Goal: Transaction & Acquisition: Purchase product/service

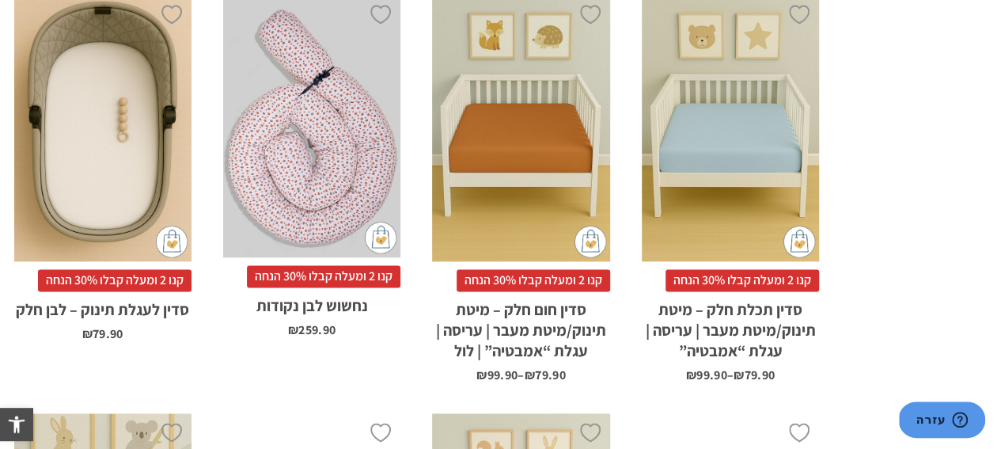
scroll to position [1267, 0]
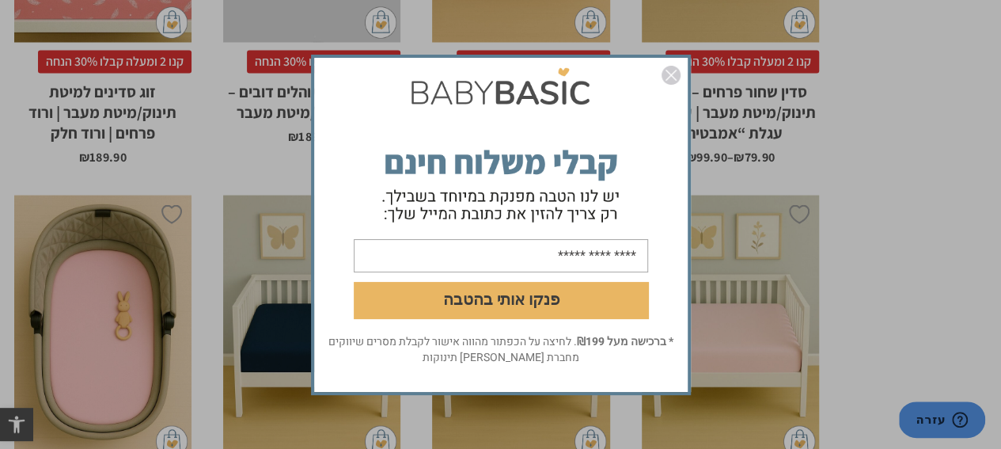
click at [678, 75] on img "סגור" at bounding box center [671, 75] width 19 height 19
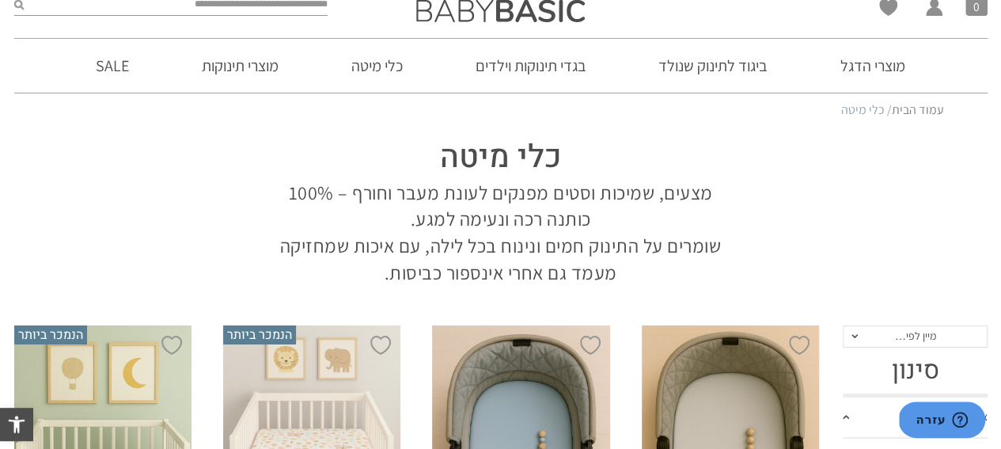
scroll to position [79, 0]
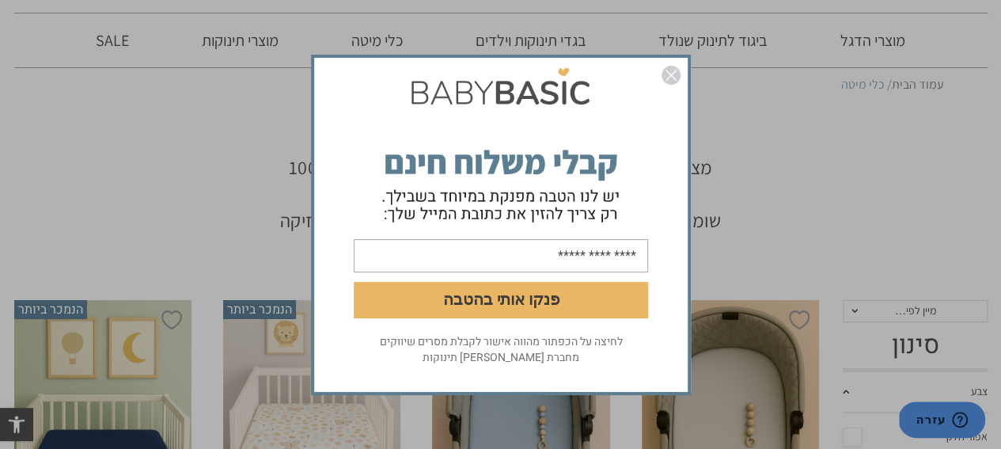
click at [675, 78] on img "סגור" at bounding box center [671, 75] width 19 height 19
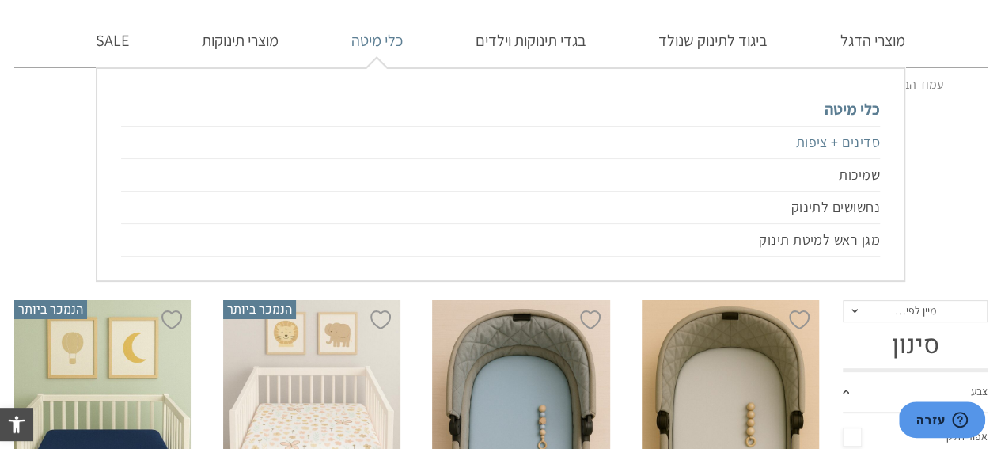
click at [847, 143] on link "סדינים + ציפות" at bounding box center [500, 142] width 758 height 33
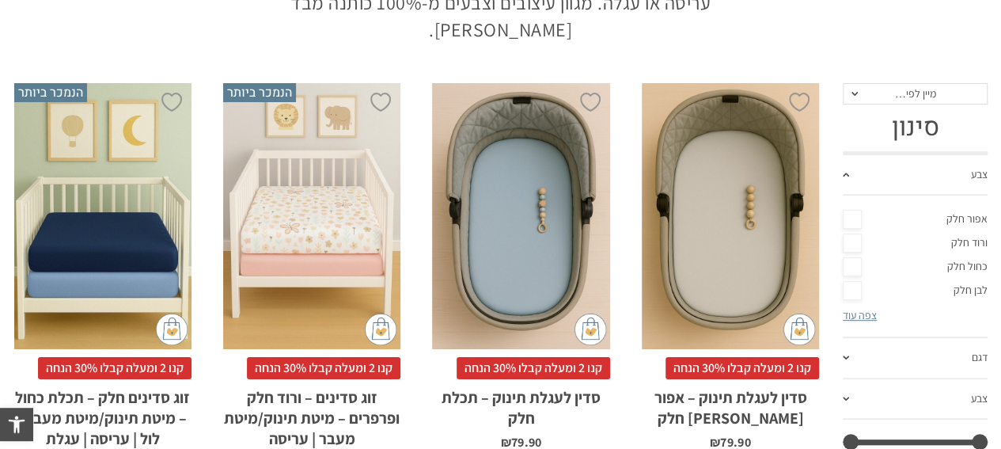
scroll to position [428, 0]
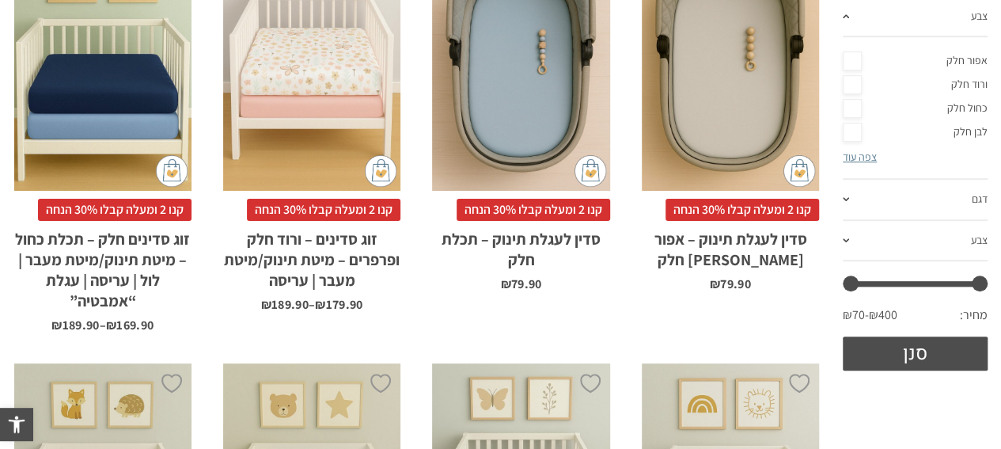
click at [918, 200] on link "דגם" at bounding box center [915, 200] width 145 height 41
click at [871, 23] on link "צבע" at bounding box center [915, 17] width 145 height 41
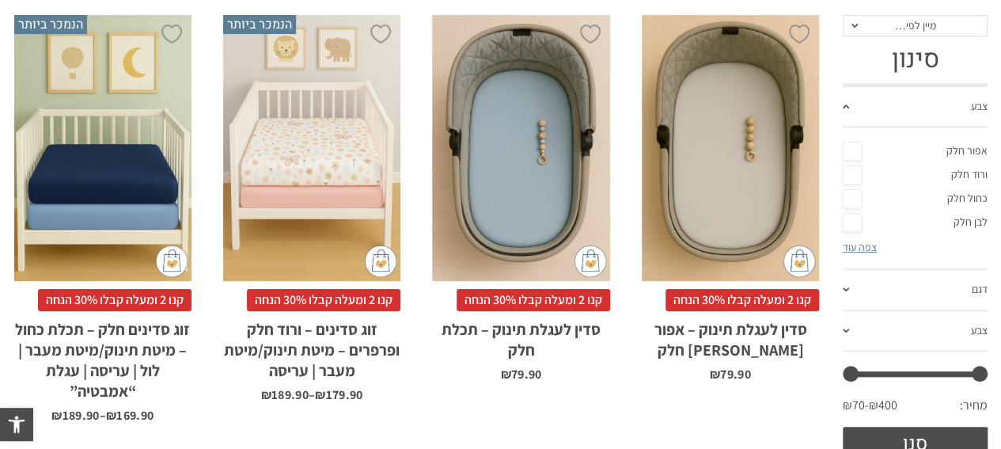
scroll to position [270, 0]
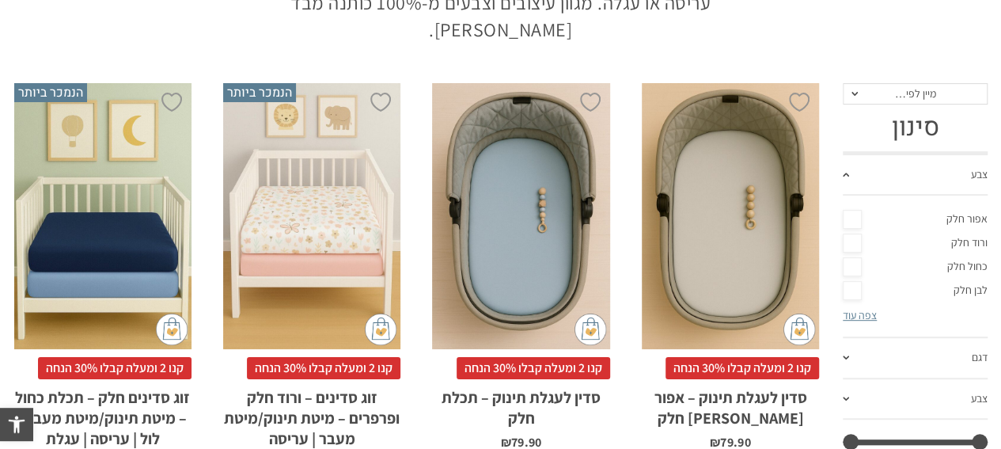
click at [900, 126] on h3 "סינון" at bounding box center [915, 127] width 145 height 30
click at [917, 93] on span "מיין לפי…" at bounding box center [915, 93] width 41 height 14
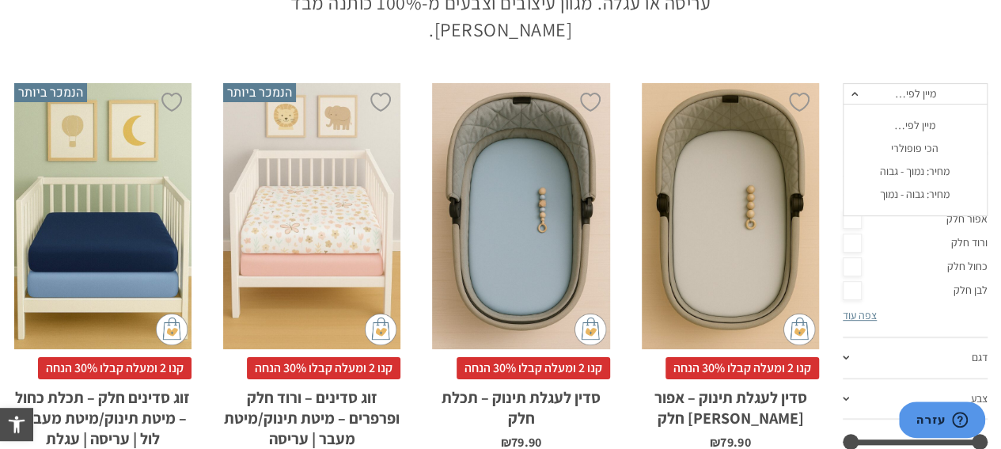
click at [919, 44] on div at bounding box center [501, 60] width 990 height 32
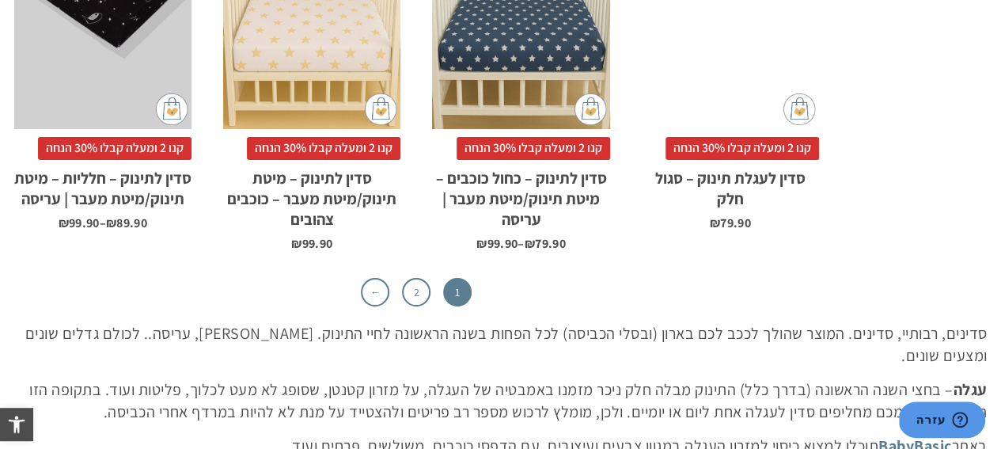
scroll to position [5258, 0]
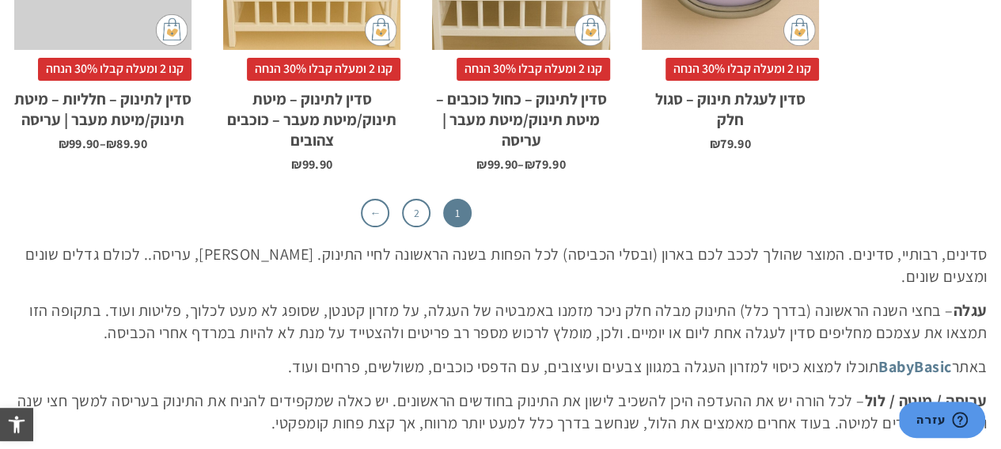
click at [420, 199] on link "2" at bounding box center [416, 213] width 29 height 29
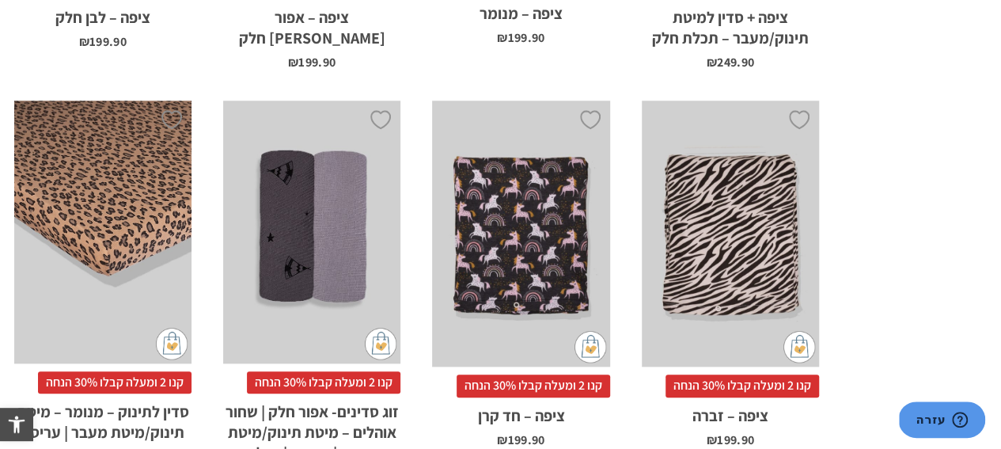
scroll to position [871, 0]
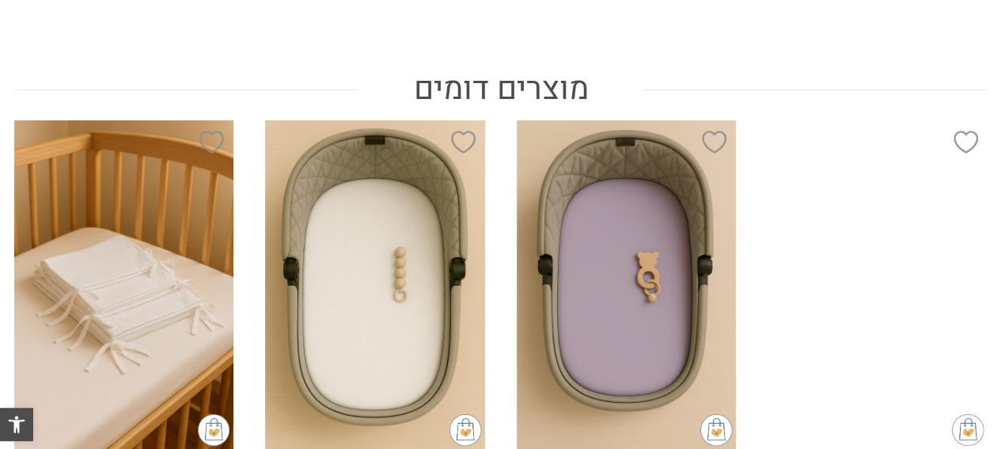
scroll to position [1062, 0]
